Goal: Check status: Check status

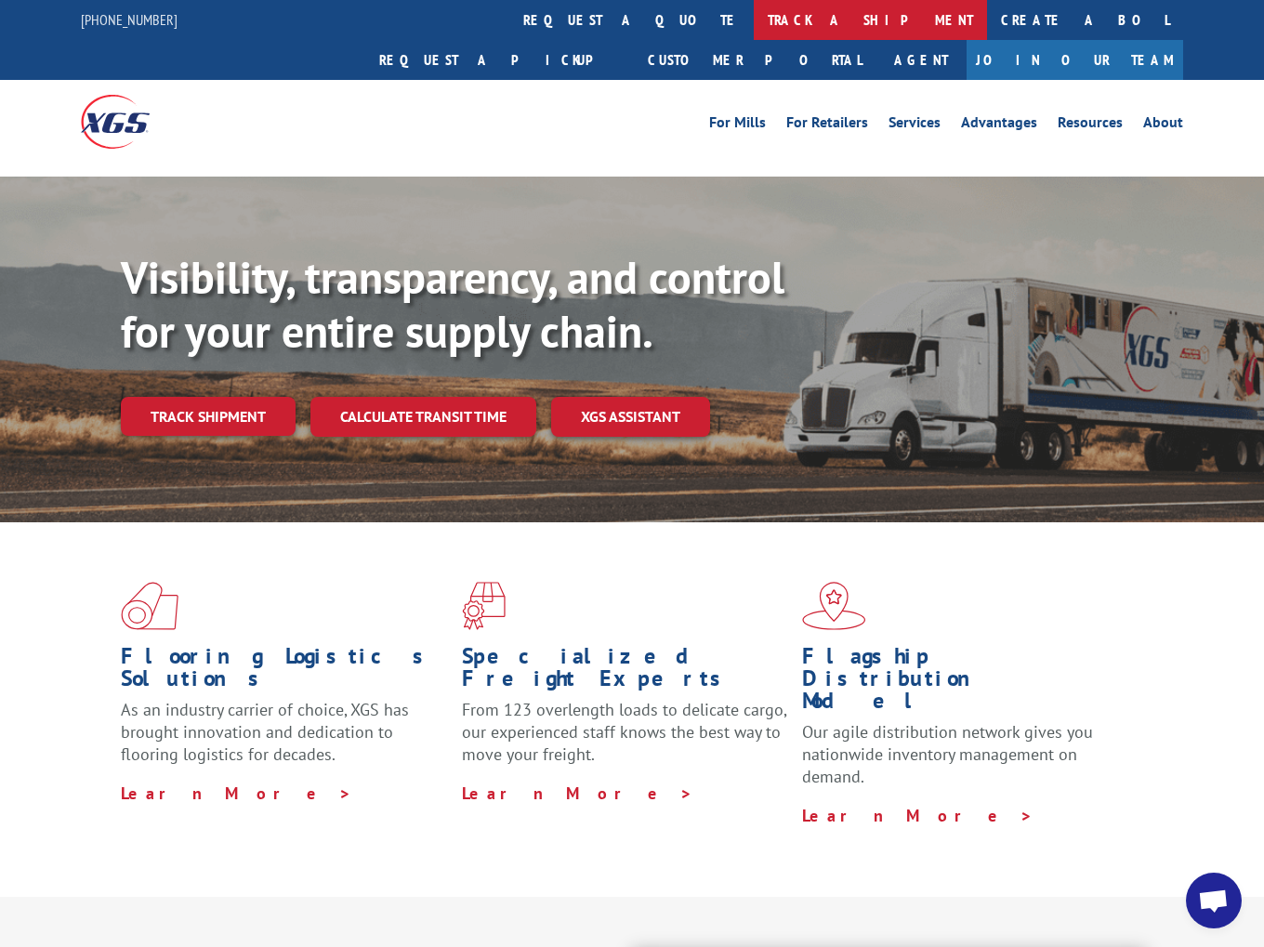
click at [754, 21] on link "track a shipment" at bounding box center [870, 20] width 233 height 40
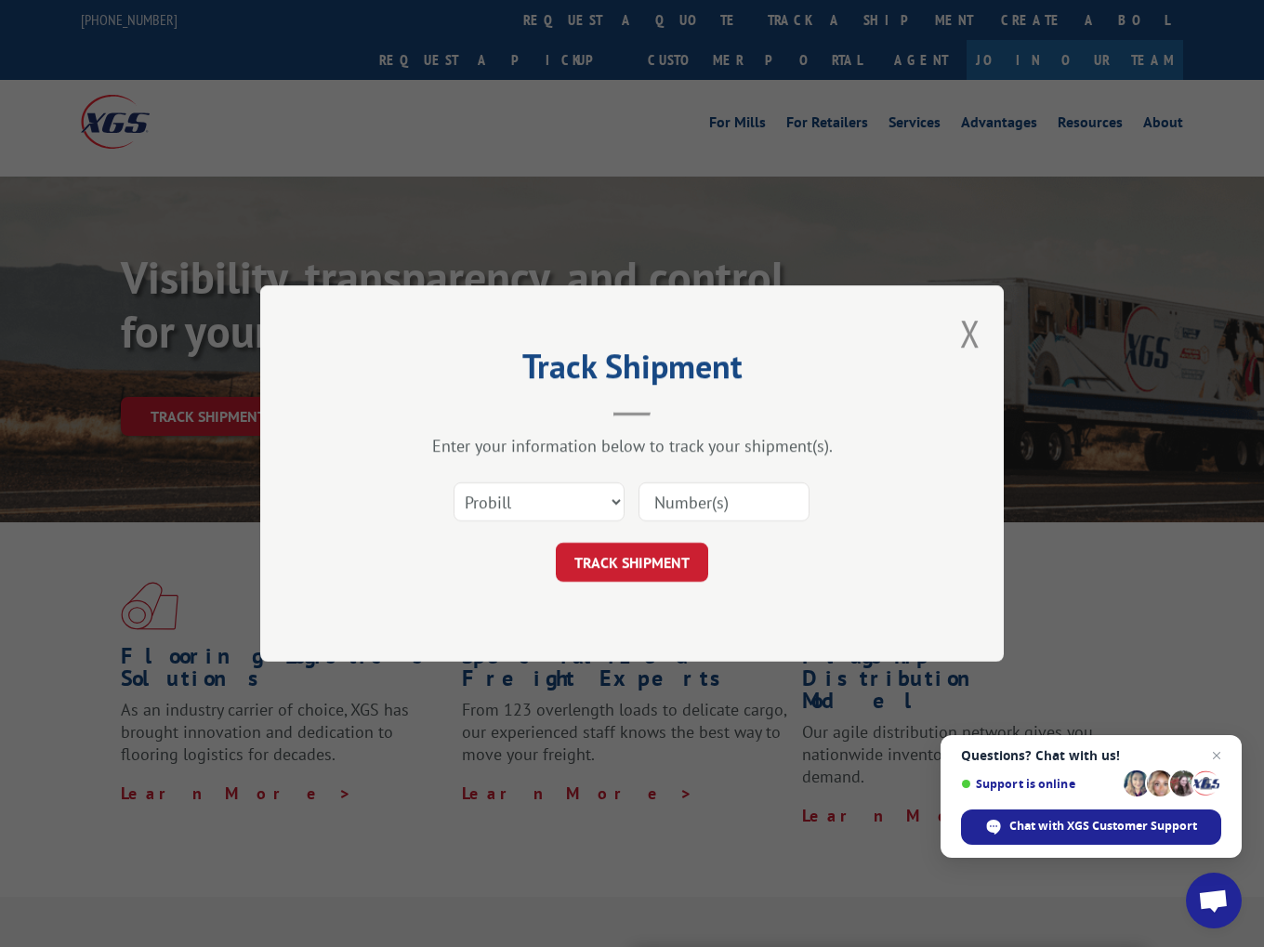
click at [718, 499] on input at bounding box center [724, 501] width 171 height 39
paste input "205577"
type input "205577"
click at [684, 562] on button "TRACK SHIPMENT" at bounding box center [632, 562] width 152 height 39
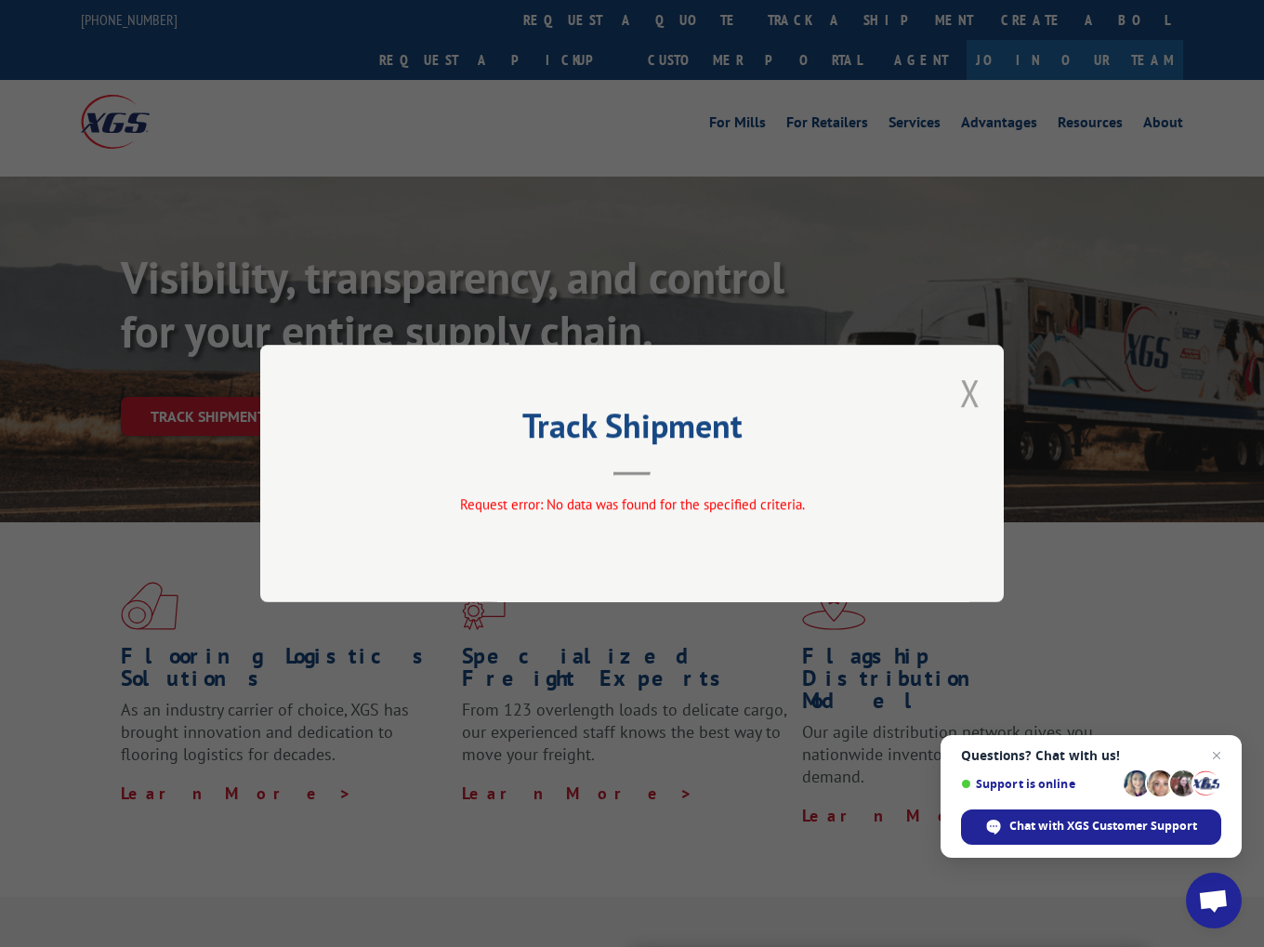
click at [964, 393] on button "Close modal" at bounding box center [970, 392] width 20 height 49
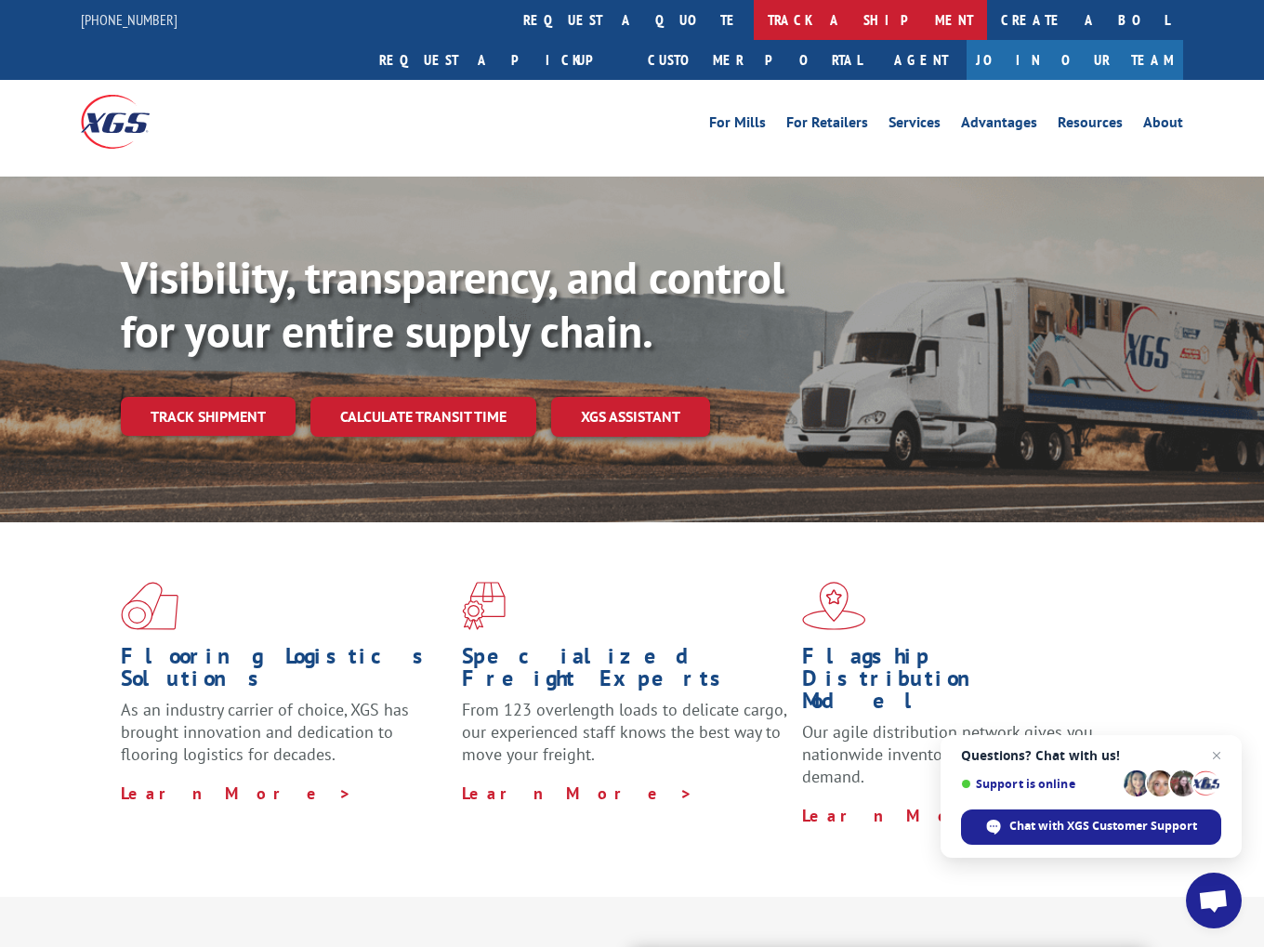
click at [754, 21] on link "track a shipment" at bounding box center [870, 20] width 233 height 40
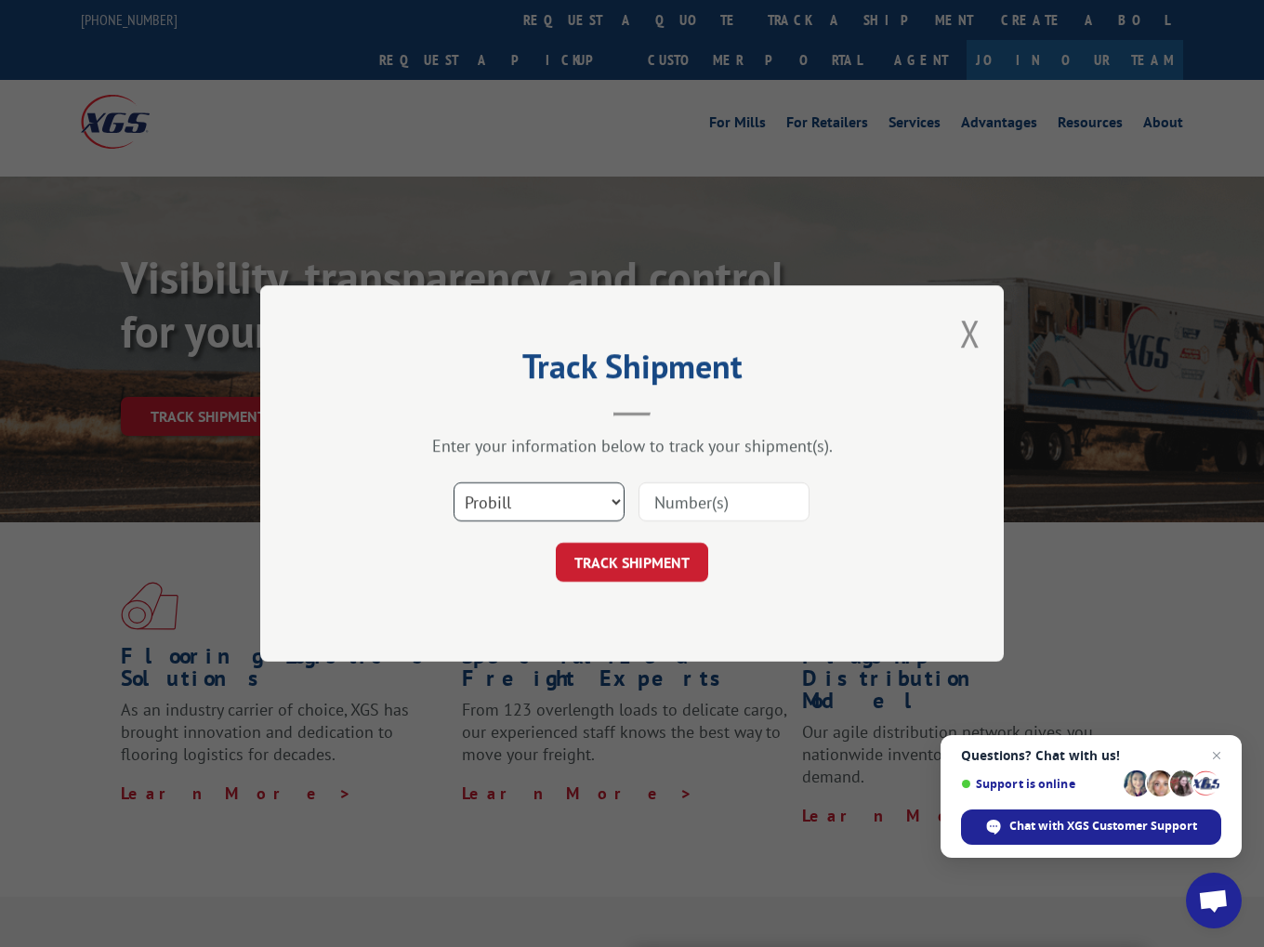
select select "bol"
click at [720, 500] on input at bounding box center [724, 501] width 171 height 39
paste input "205577"
type input "205577"
click at [660, 573] on button "TRACK SHIPMENT" at bounding box center [632, 562] width 152 height 39
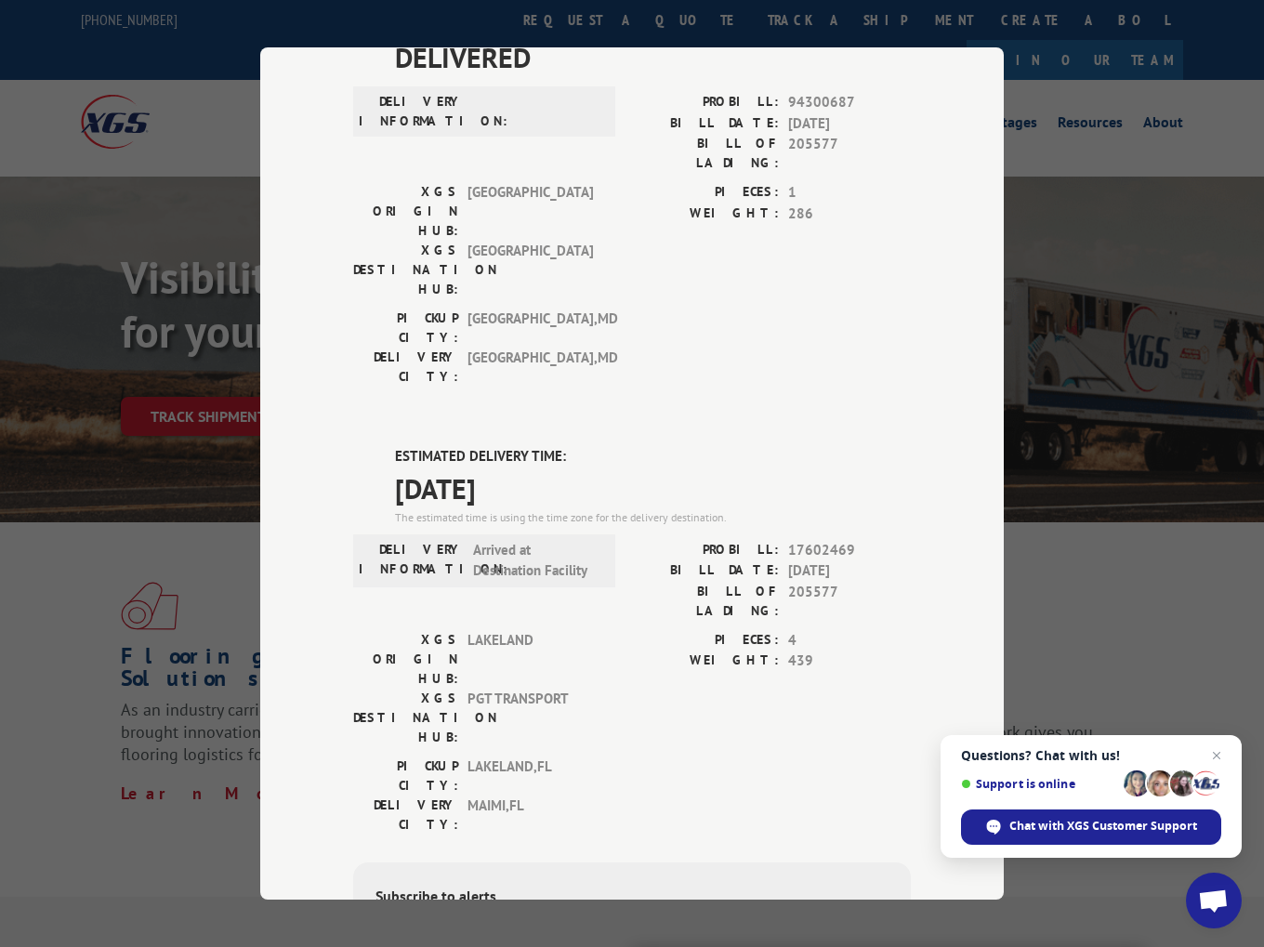
scroll to position [570, 0]
